Goal: Answer question/provide support

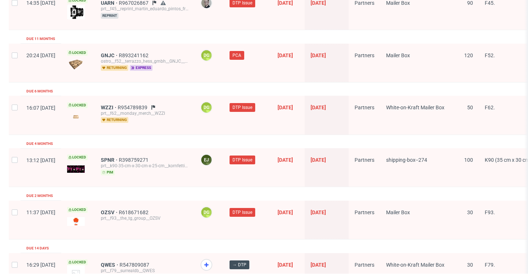
scroll to position [713, 0]
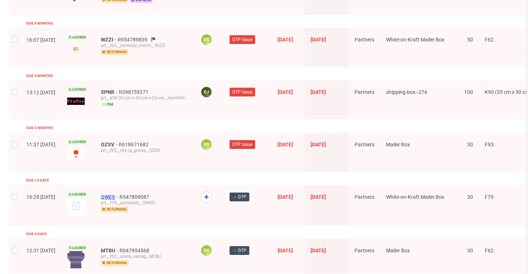
click at [119, 194] on span "QWES" at bounding box center [110, 197] width 19 height 6
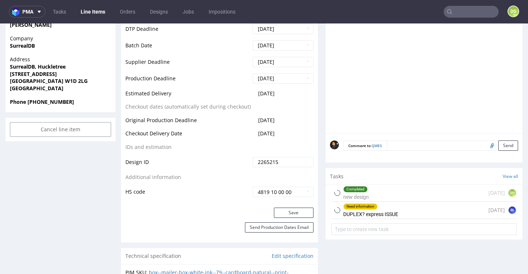
scroll to position [333, 0]
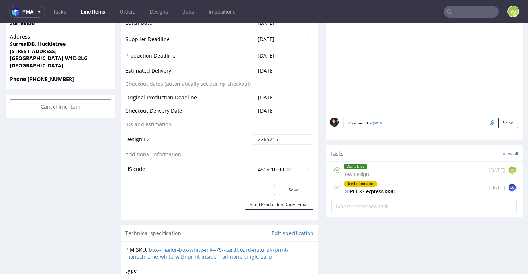
click at [351, 196] on div "Need information DUPLEX? express ISSUE" at bounding box center [370, 187] width 55 height 17
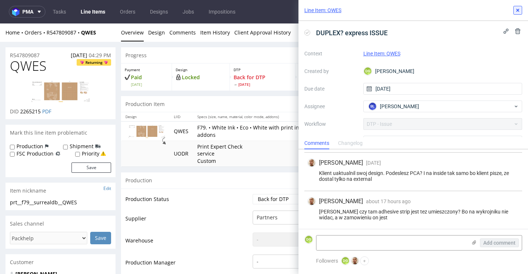
click at [519, 7] on button at bounding box center [517, 10] width 9 height 9
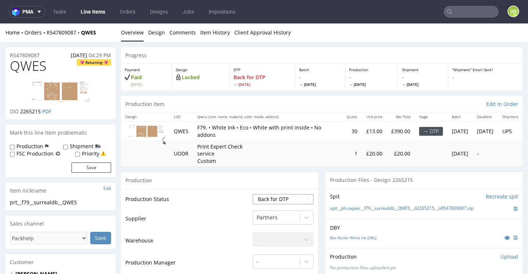
select select "dtp_ca_needed"
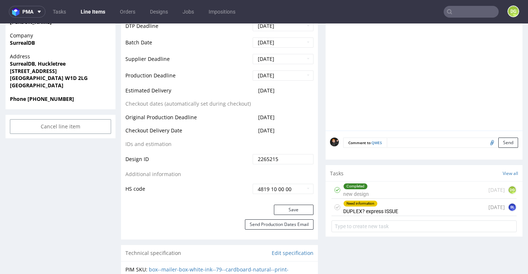
scroll to position [313, 0]
click at [286, 214] on button "Save" at bounding box center [294, 209] width 40 height 10
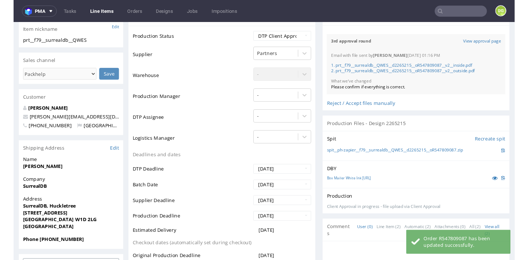
scroll to position [156, 0]
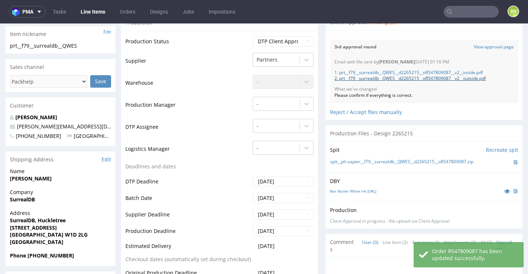
click at [384, 77] on link "2. prt__f79__surrealdb__QWES__d2265215__oR547809087__v2__outside.pdf" at bounding box center [409, 78] width 151 height 6
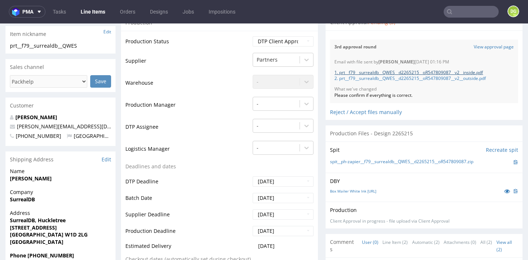
click at [417, 71] on link "1. prt__f79__surrealdb__QWES__d2265215__oR547809087__v2__inside.pdf" at bounding box center [408, 72] width 148 height 6
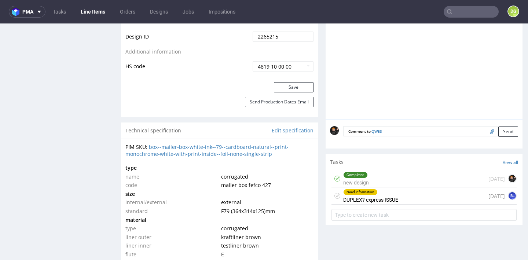
scroll to position [516, 0]
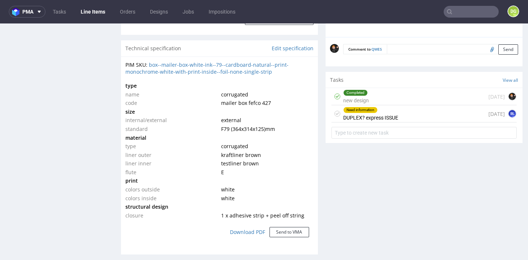
click at [383, 107] on div "Need information" at bounding box center [370, 110] width 54 height 6
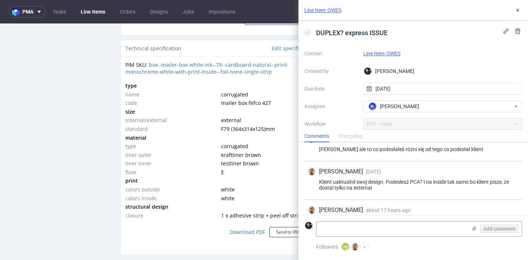
scroll to position [134, 0]
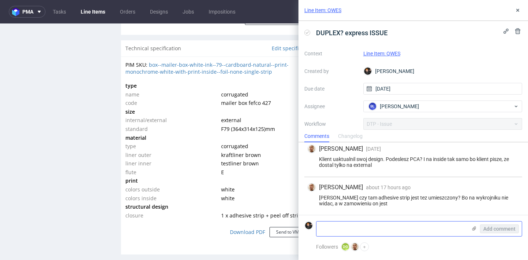
click at [387, 229] on textarea at bounding box center [391, 228] width 150 height 15
type textarea "Oczywiście, że jest, przecież jest wcięcie pod palec."
click at [499, 232] on button "Add comment" at bounding box center [499, 228] width 39 height 9
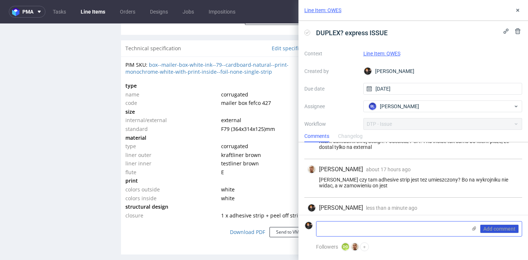
scroll to position [166, 0]
